Goal: Transaction & Acquisition: Purchase product/service

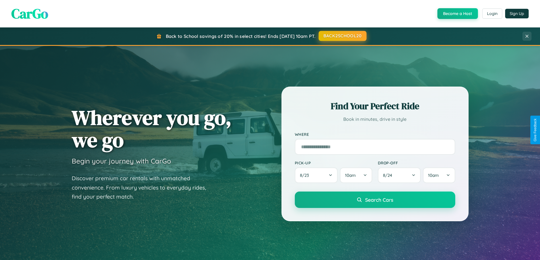
click at [342, 36] on button "BACK2SCHOOL20" at bounding box center [342, 36] width 48 height 10
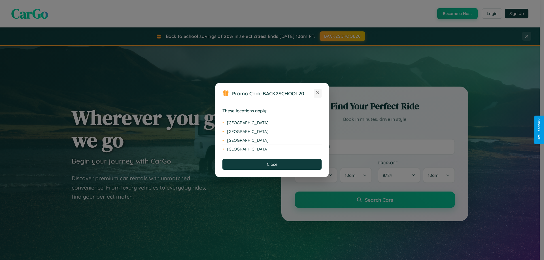
click at [318, 93] on icon at bounding box center [317, 92] width 3 height 3
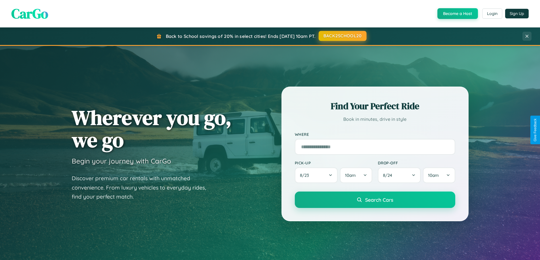
click at [342, 36] on button "BACK2SCHOOL20" at bounding box center [342, 36] width 48 height 10
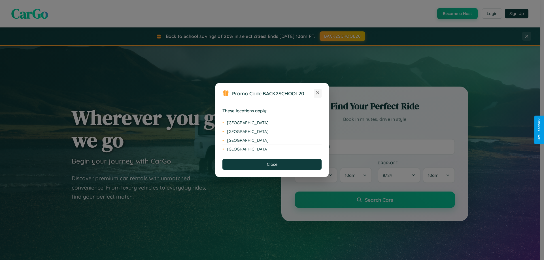
click at [318, 93] on icon at bounding box center [317, 92] width 3 height 3
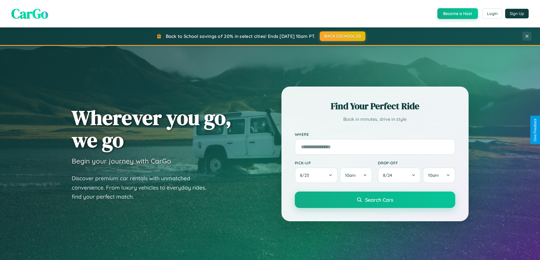
scroll to position [1090, 0]
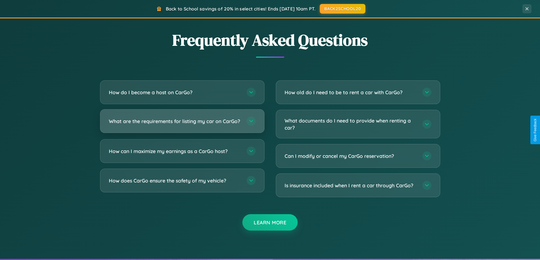
click at [182, 124] on h3 "What are the requirements for listing my car on CarGo?" at bounding box center [175, 121] width 132 height 7
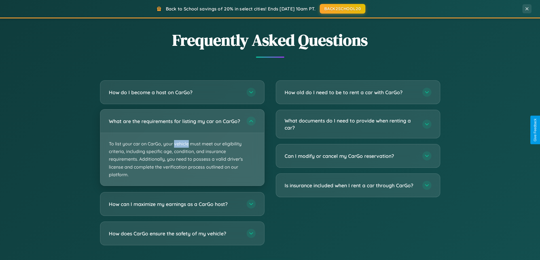
click at [182, 150] on p "To list your car on CarGo, your vehicle must meet our eligibility criteria, inc…" at bounding box center [182, 159] width 164 height 53
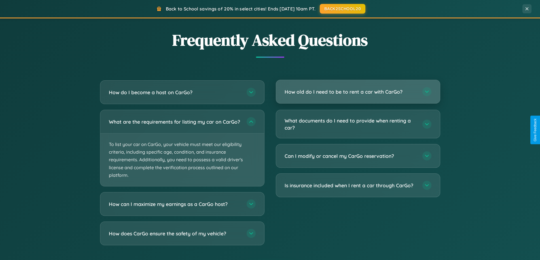
click at [357, 92] on h3 "How old do I need to be to rent a car with CarGo?" at bounding box center [350, 91] width 132 height 7
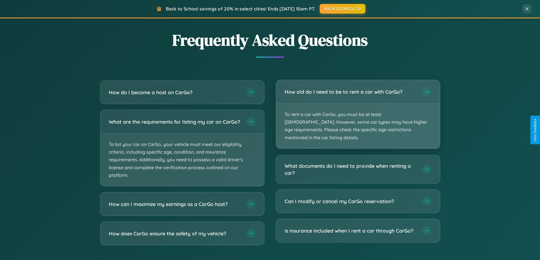
click at [357, 110] on p "To rent a car with CarGo, you must be at least [DEMOGRAPHIC_DATA]. However, som…" at bounding box center [358, 126] width 164 height 45
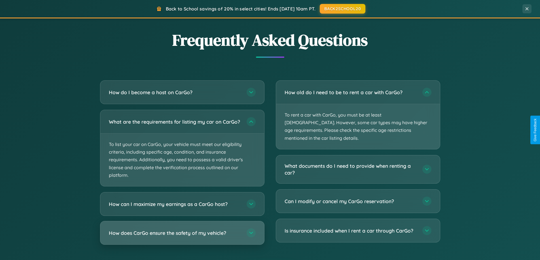
click at [182, 237] on h3 "How does CarGo ensure the safety of my vehicle?" at bounding box center [175, 233] width 132 height 7
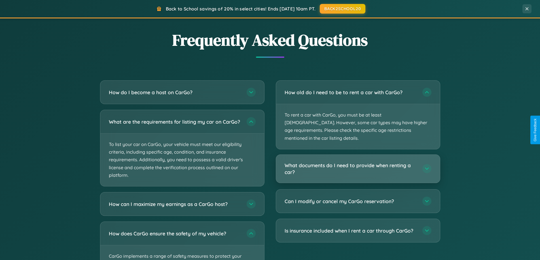
click at [357, 162] on h3 "What documents do I need to provide when renting a car?" at bounding box center [350, 169] width 132 height 14
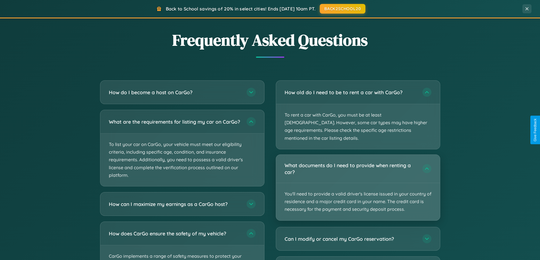
scroll to position [17, 0]
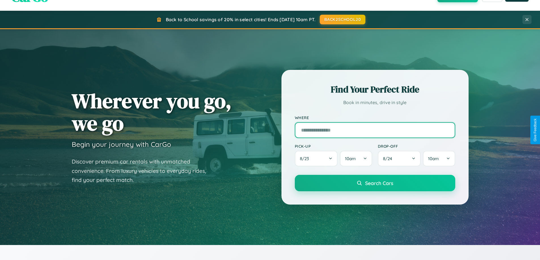
click at [374, 130] on input "text" at bounding box center [375, 130] width 160 height 16
type input "******"
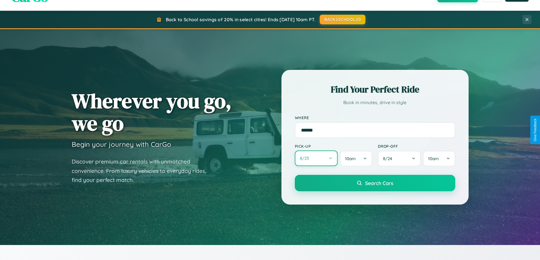
click at [316, 159] on button "8 / 23" at bounding box center [316, 159] width 43 height 16
select select "*"
select select "****"
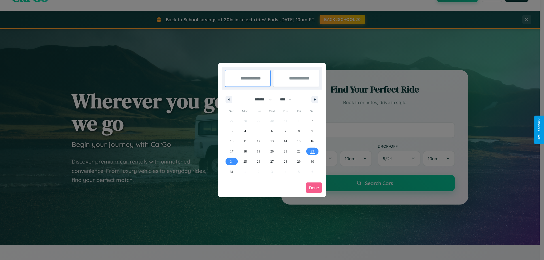
drag, startPoint x: 261, startPoint y: 99, endPoint x: 272, endPoint y: 114, distance: 18.1
click at [261, 99] on select "******* ******** ***** ***** *** **** **** ****** ********* ******* ******** **…" at bounding box center [262, 99] width 24 height 9
select select "*"
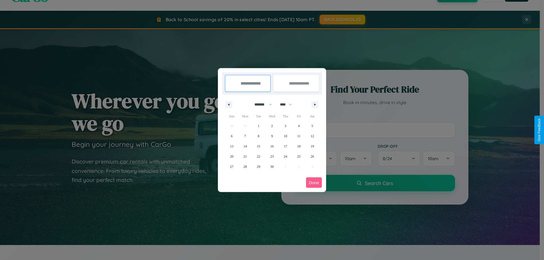
drag, startPoint x: 288, startPoint y: 105, endPoint x: 272, endPoint y: 114, distance: 18.8
click at [288, 105] on select "**** **** **** **** **** **** **** **** **** **** **** **** **** **** **** ****…" at bounding box center [285, 104] width 17 height 9
select select "****"
click at [258, 167] on span "28" at bounding box center [258, 167] width 3 height 10
type input "**********"
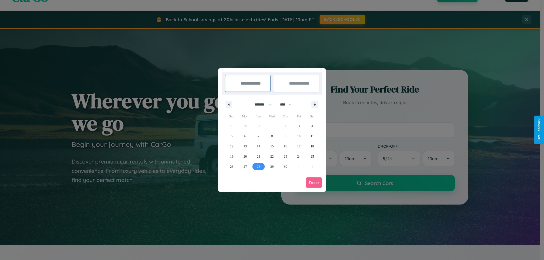
type input "**********"
click at [315, 105] on icon "button" at bounding box center [315, 105] width 3 height 2
select select "*"
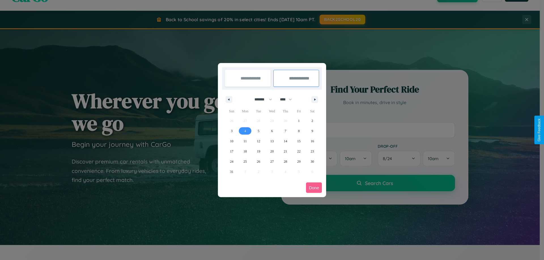
click at [245, 131] on span "4" at bounding box center [245, 131] width 2 height 10
type input "**********"
select select "*"
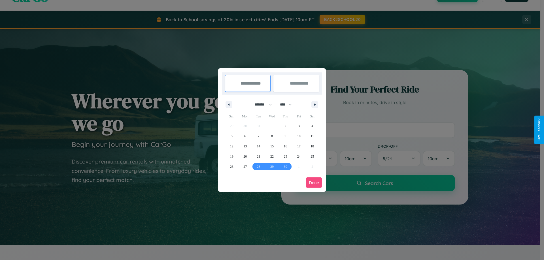
click at [314, 183] on button "Done" at bounding box center [314, 183] width 16 height 10
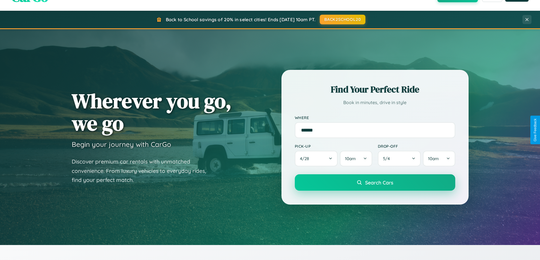
click at [374, 183] on span "Search Cars" at bounding box center [379, 183] width 28 height 6
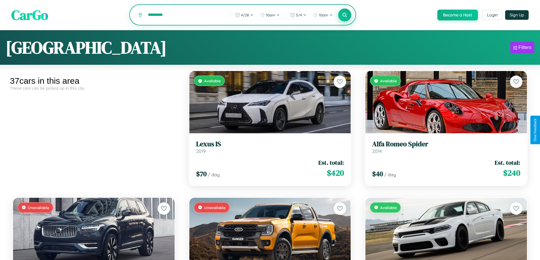
type input "*********"
click at [344, 15] on icon at bounding box center [344, 14] width 5 height 5
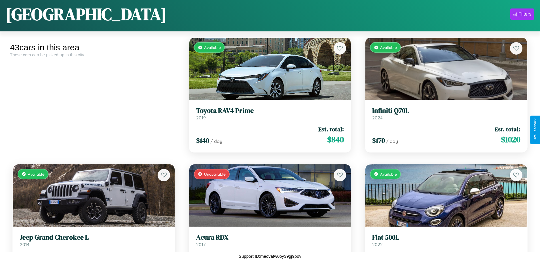
scroll to position [206, 0]
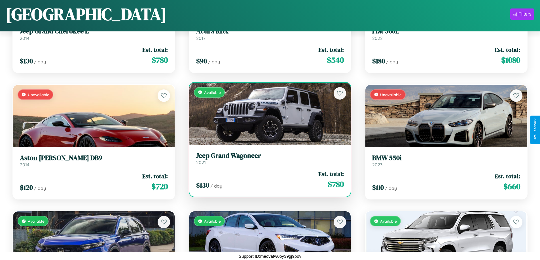
click at [267, 160] on link "Jeep Grand Wagoneer 2021" at bounding box center [270, 159] width 148 height 14
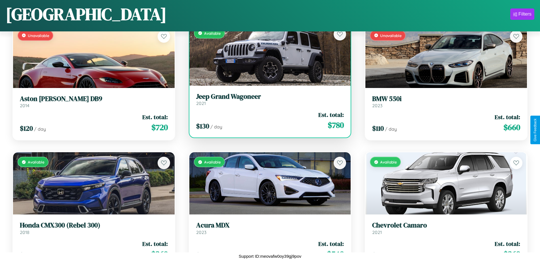
scroll to position [460, 0]
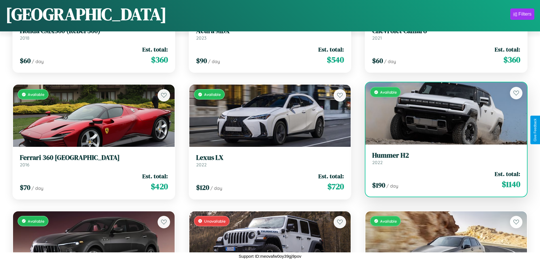
click at [442, 116] on div "Available" at bounding box center [445, 113] width 161 height 62
click at [442, 114] on div "Available" at bounding box center [445, 113] width 161 height 62
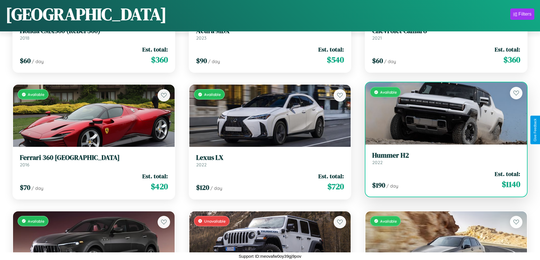
click at [442, 114] on div "Available" at bounding box center [445, 113] width 161 height 62
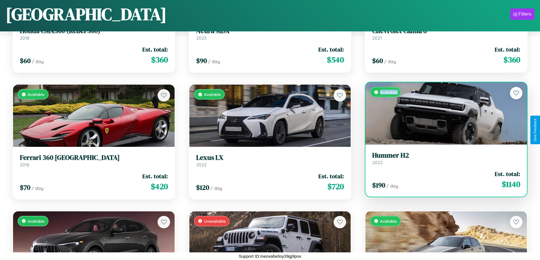
click at [442, 114] on div "Available" at bounding box center [445, 113] width 161 height 62
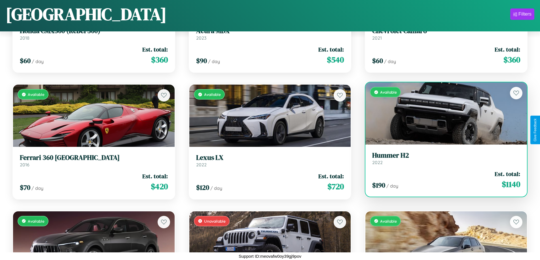
click at [442, 114] on div "Available" at bounding box center [445, 113] width 161 height 62
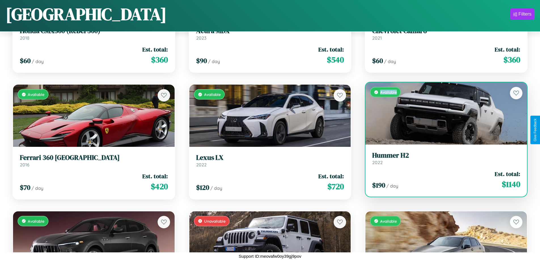
click at [442, 114] on div "Available" at bounding box center [445, 113] width 161 height 62
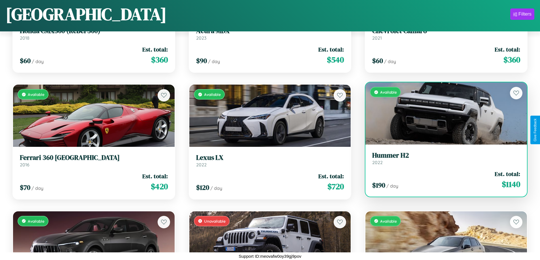
click at [442, 158] on h3 "Hummer H2" at bounding box center [446, 156] width 148 height 8
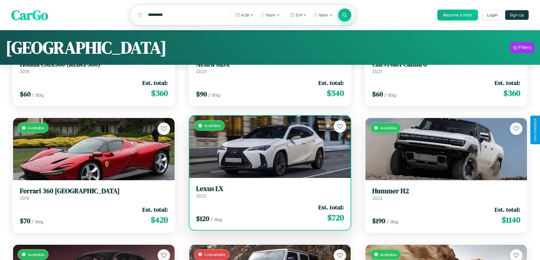
scroll to position [0, 0]
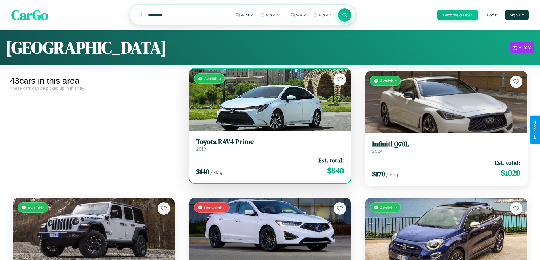
click at [267, 146] on h3 "Toyota RAV4 Prime" at bounding box center [270, 142] width 148 height 8
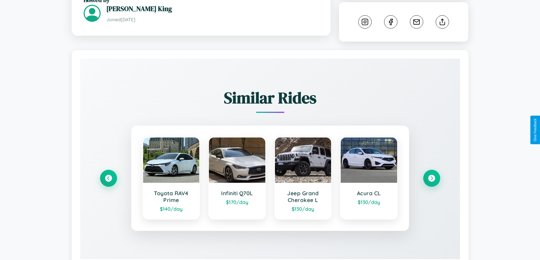
scroll to position [325, 0]
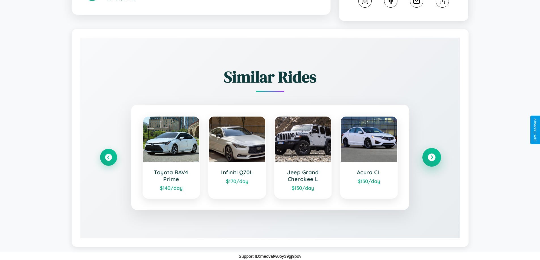
click at [431, 157] on icon at bounding box center [431, 158] width 8 height 8
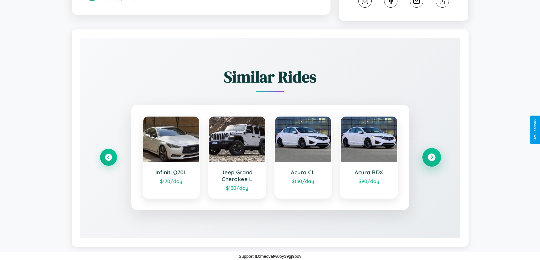
click at [431, 157] on icon at bounding box center [431, 158] width 8 height 8
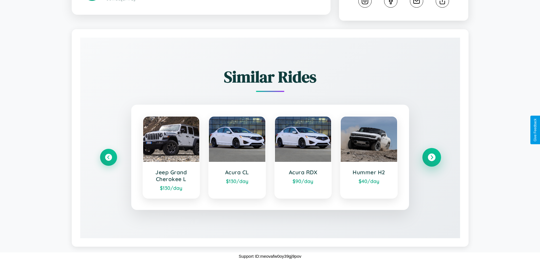
click at [431, 157] on icon at bounding box center [431, 158] width 8 height 8
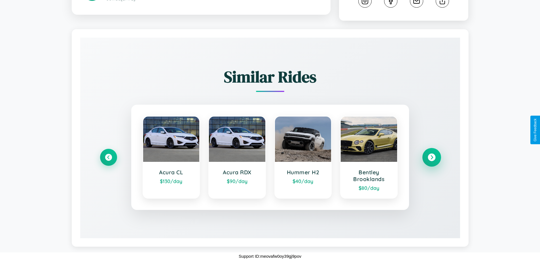
click at [431, 157] on icon at bounding box center [431, 158] width 8 height 8
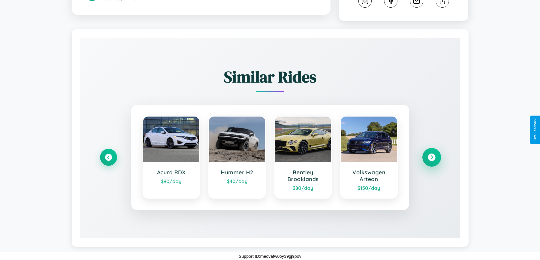
click at [431, 157] on icon at bounding box center [431, 158] width 8 height 8
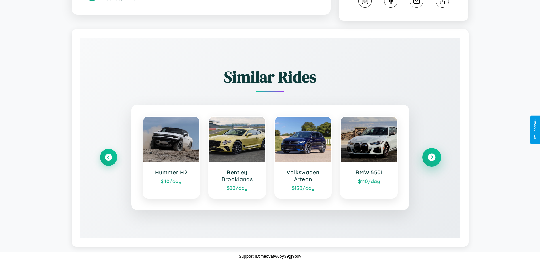
scroll to position [196, 0]
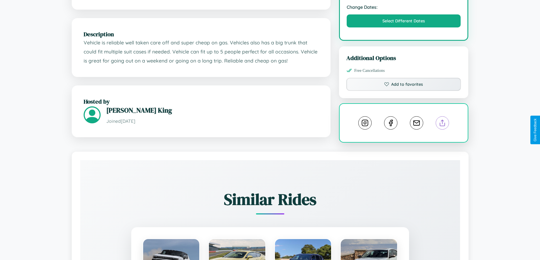
click at [442, 124] on line at bounding box center [442, 122] width 0 height 4
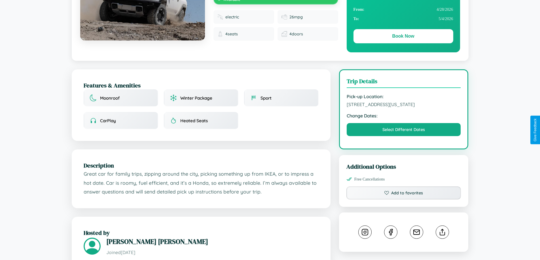
scroll to position [192, 0]
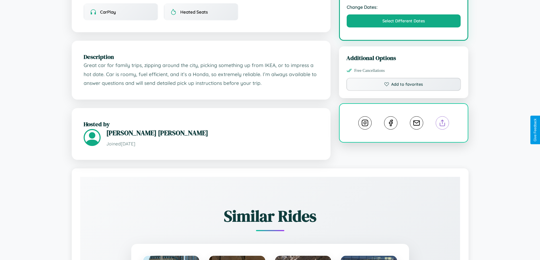
click at [442, 124] on line at bounding box center [442, 122] width 0 height 4
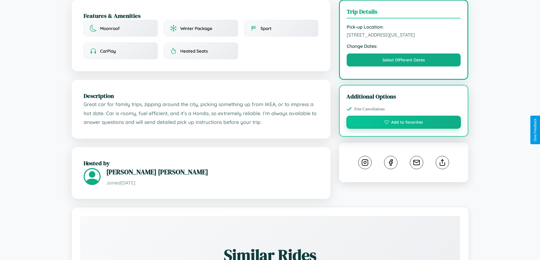
click at [403, 129] on button "Add to favorites" at bounding box center [403, 122] width 115 height 13
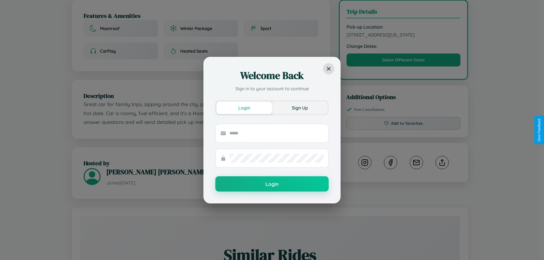
click at [300, 108] on button "Sign Up" at bounding box center [300, 108] width 56 height 12
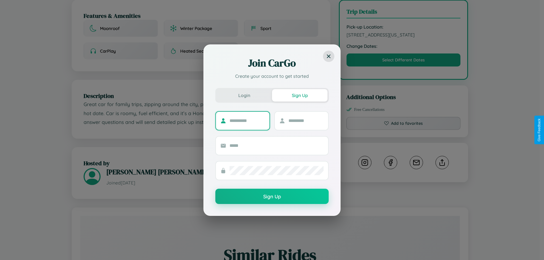
click at [247, 121] on input "text" at bounding box center [246, 120] width 35 height 9
type input "*****"
click at [306, 121] on input "text" at bounding box center [305, 120] width 35 height 9
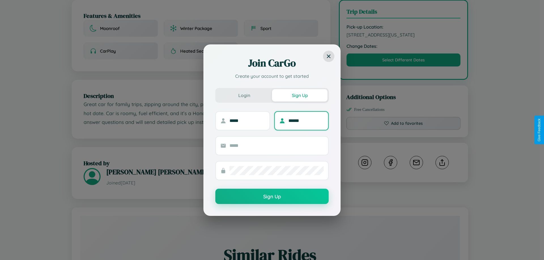
type input "******"
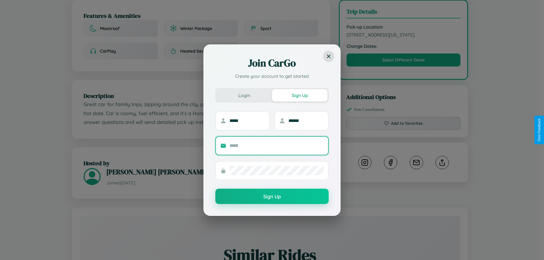
click at [276, 146] on input "text" at bounding box center [276, 145] width 94 height 9
type input "**********"
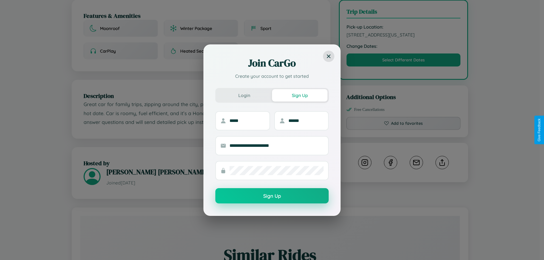
click at [272, 196] on button "Sign Up" at bounding box center [271, 195] width 113 height 15
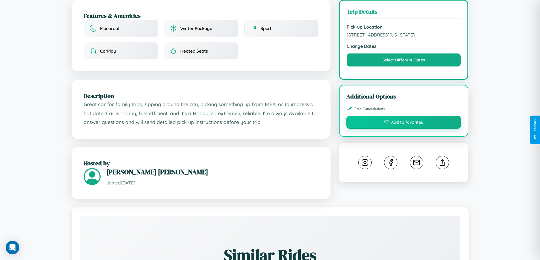
click at [403, 129] on button "Add to favorites" at bounding box center [403, 122] width 115 height 13
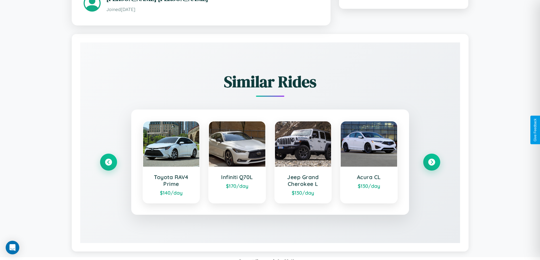
scroll to position [332, 0]
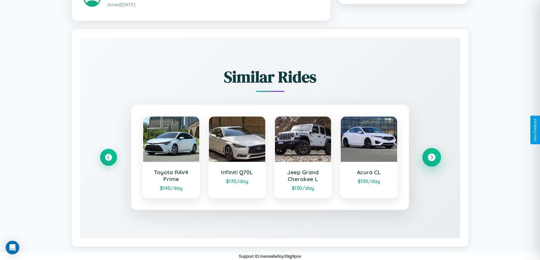
click at [431, 157] on icon at bounding box center [431, 158] width 8 height 8
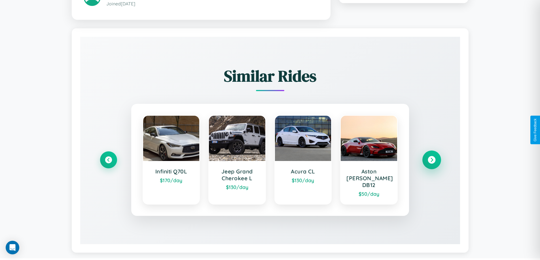
click at [431, 157] on icon at bounding box center [431, 160] width 8 height 8
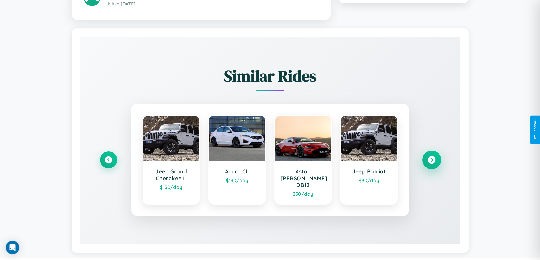
click at [431, 157] on icon at bounding box center [431, 160] width 8 height 8
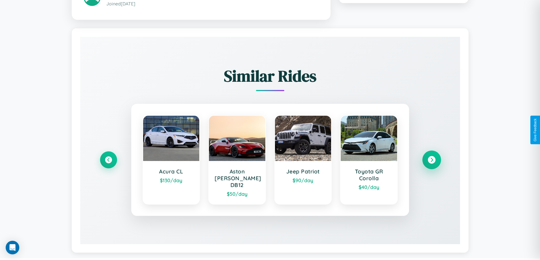
click at [431, 157] on icon at bounding box center [431, 160] width 8 height 8
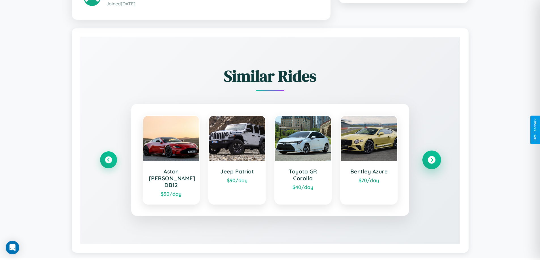
click at [431, 157] on icon at bounding box center [431, 160] width 8 height 8
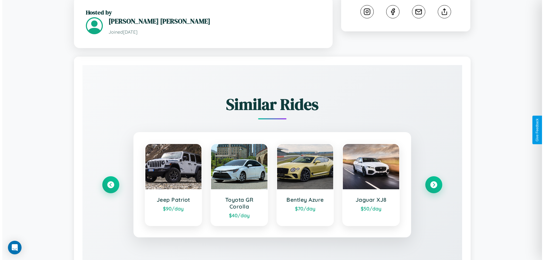
scroll to position [0, 0]
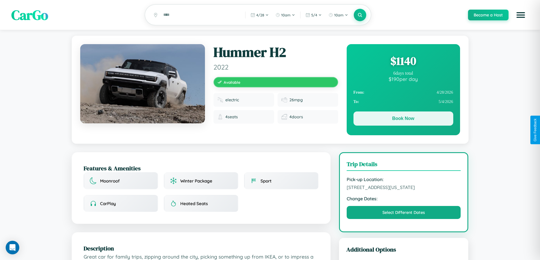
click at [403, 120] on button "Book Now" at bounding box center [403, 119] width 100 height 14
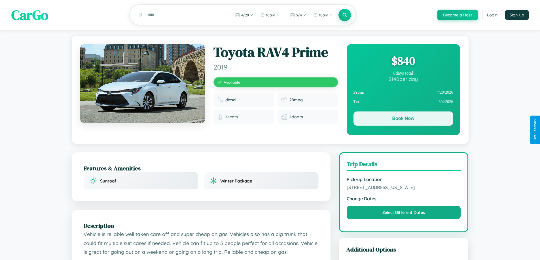
click at [403, 120] on button "Book Now" at bounding box center [403, 119] width 100 height 14
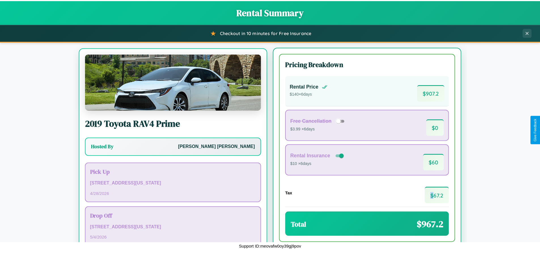
scroll to position [26, 0]
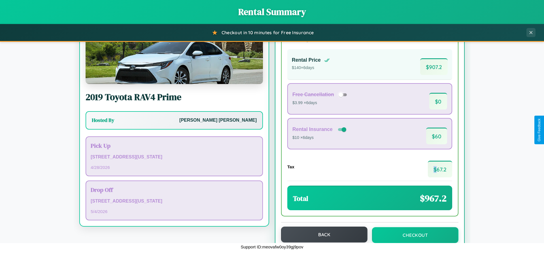
click at [321, 235] on button "Back" at bounding box center [324, 235] width 86 height 16
